Goal: Find specific page/section: Find specific page/section

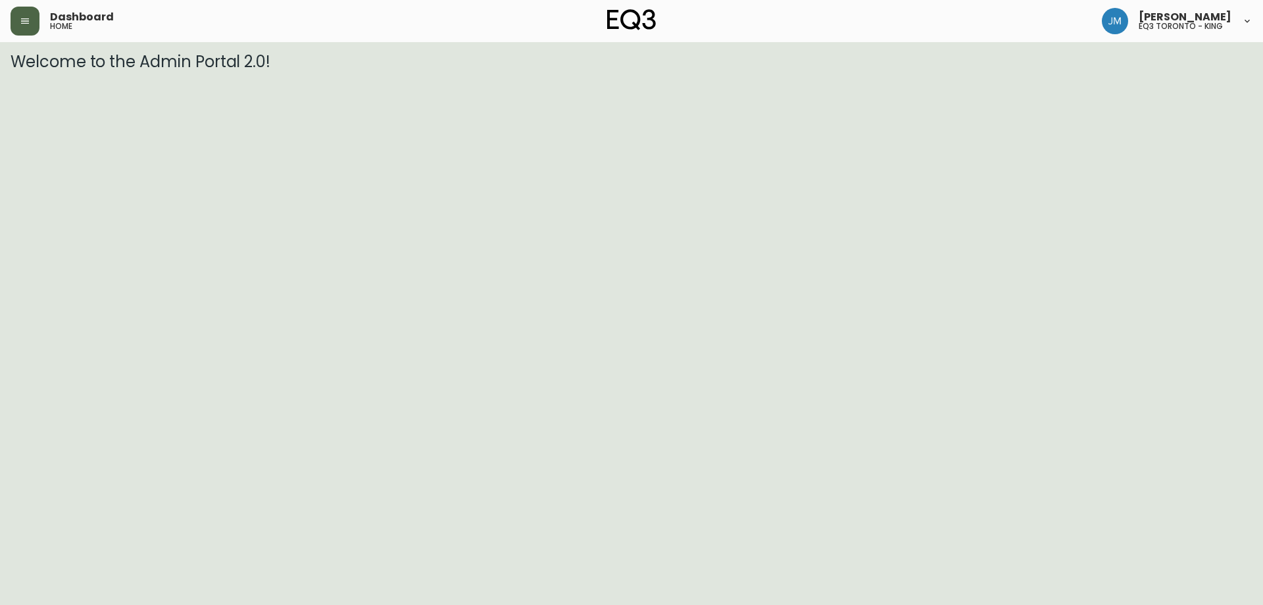
click at [20, 16] on icon "button" at bounding box center [25, 21] width 11 height 11
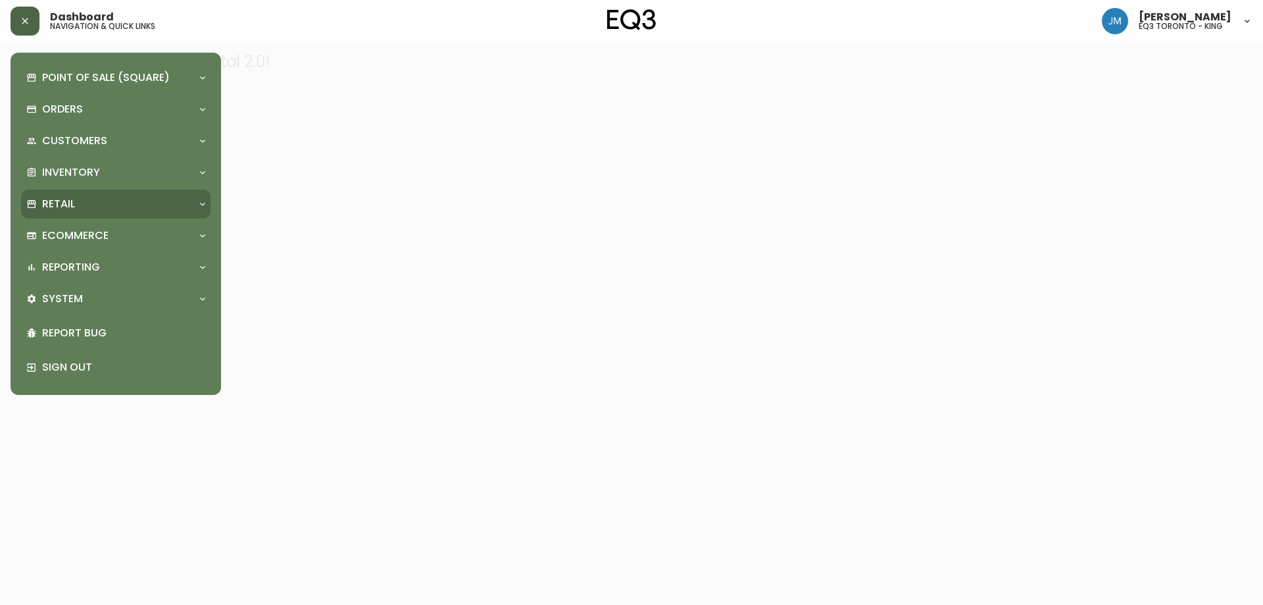
click at [74, 202] on p "Retail" at bounding box center [58, 204] width 33 height 14
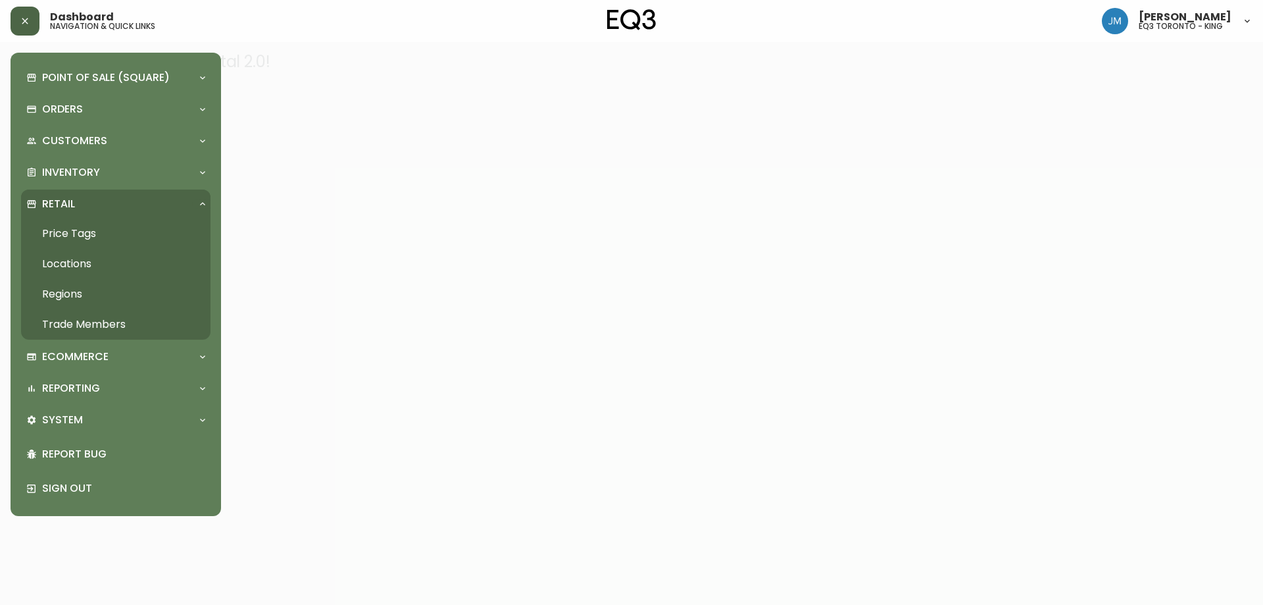
click at [95, 234] on link "Price Tags" at bounding box center [115, 233] width 189 height 30
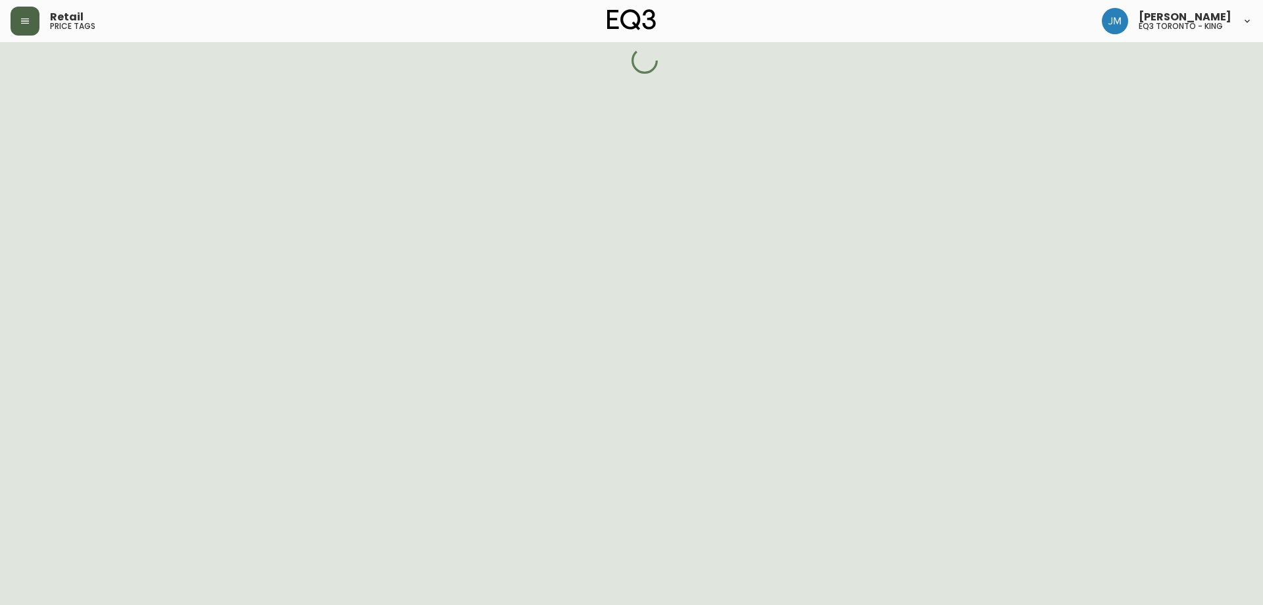
click at [24, 22] on icon "button" at bounding box center [25, 21] width 11 height 11
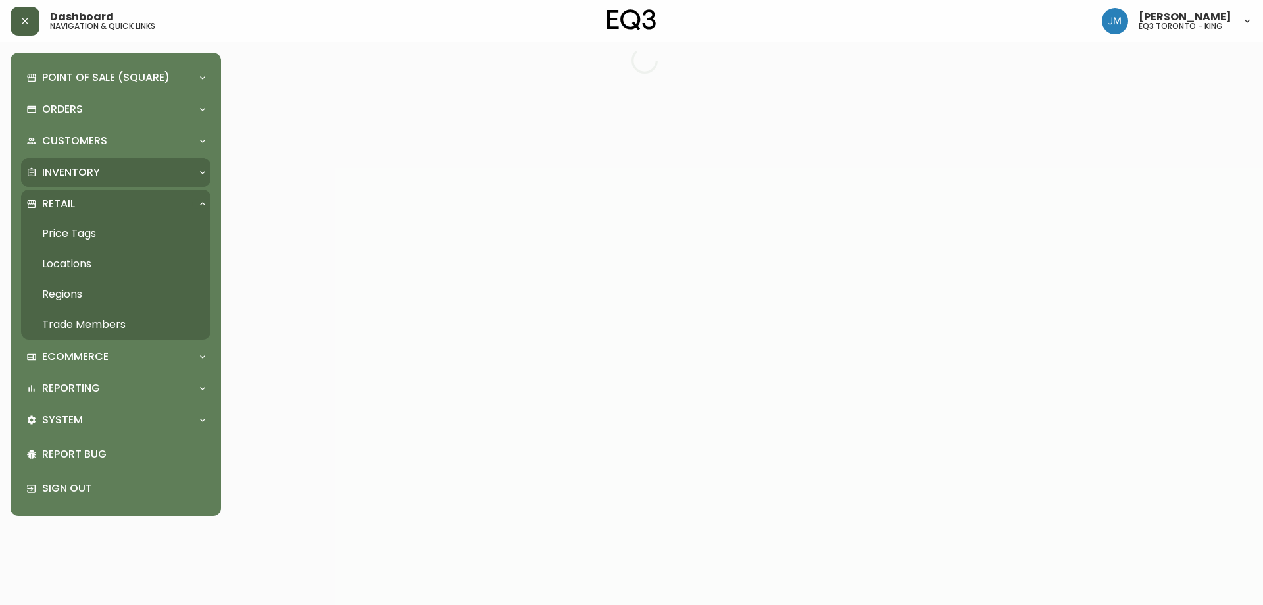
click at [82, 166] on p "Inventory" at bounding box center [71, 172] width 58 height 14
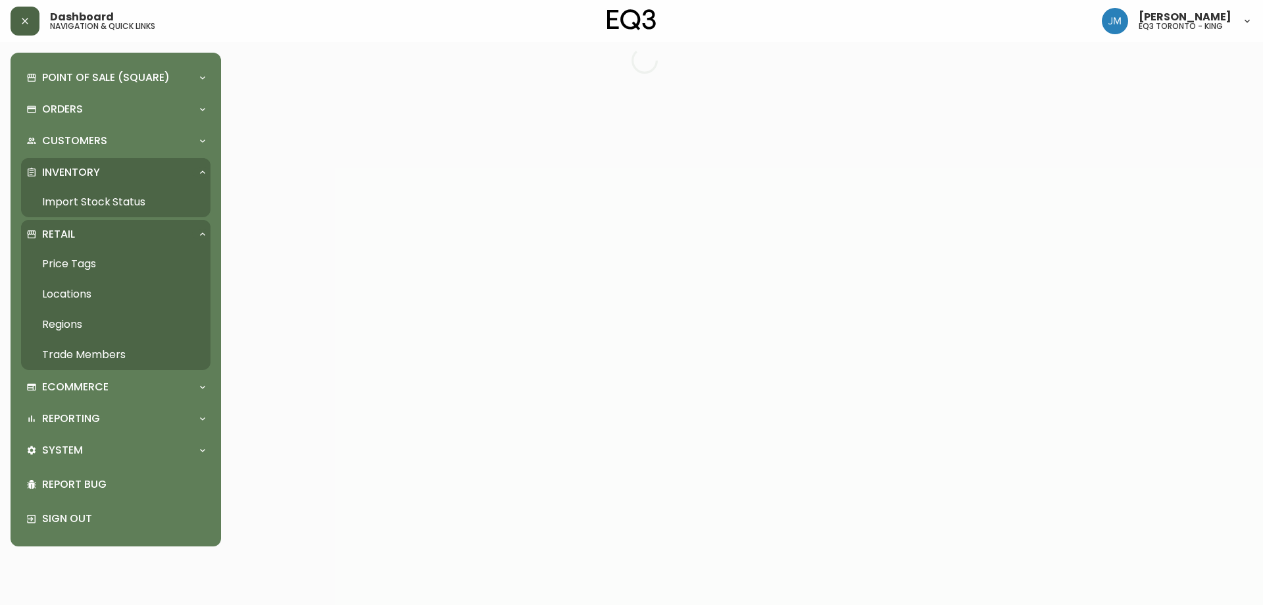
click at [111, 199] on link "Import Stock Status" at bounding box center [115, 202] width 189 height 30
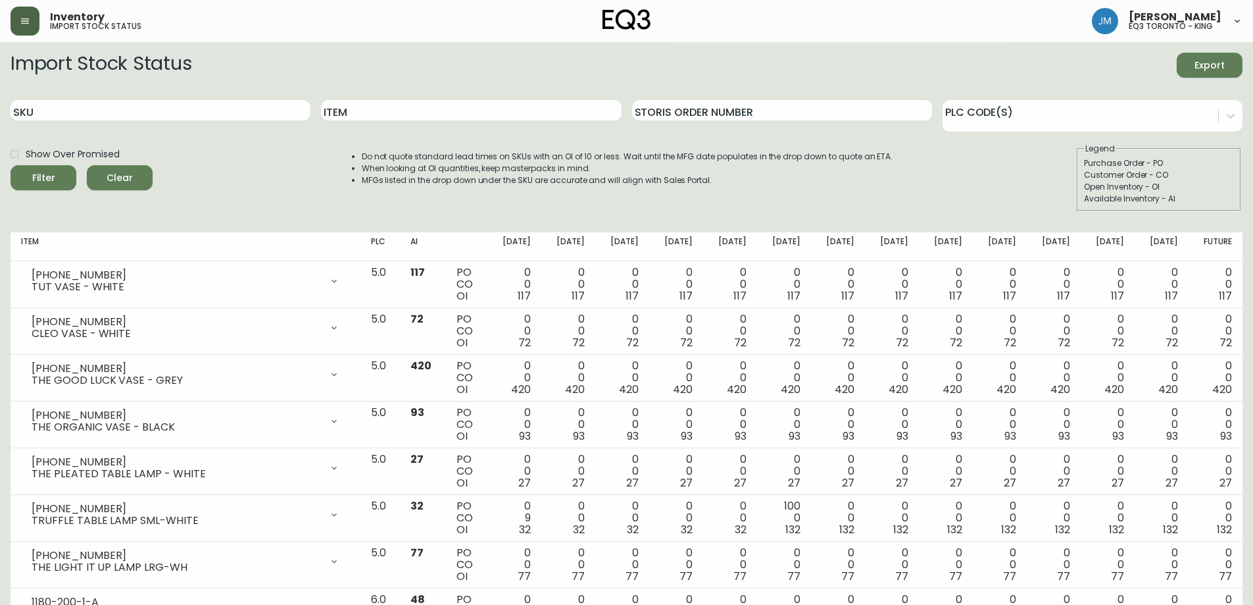
click at [325, 74] on div "Import Stock Status Export" at bounding box center [627, 65] width 1232 height 25
drag, startPoint x: 417, startPoint y: 102, endPoint x: 338, endPoint y: 87, distance: 80.4
click at [341, 98] on div "Item" at bounding box center [471, 110] width 300 height 43
type input "LONNY"
click at [11, 165] on button "Filter" at bounding box center [44, 177] width 66 height 25
